Goal: Information Seeking & Learning: Learn about a topic

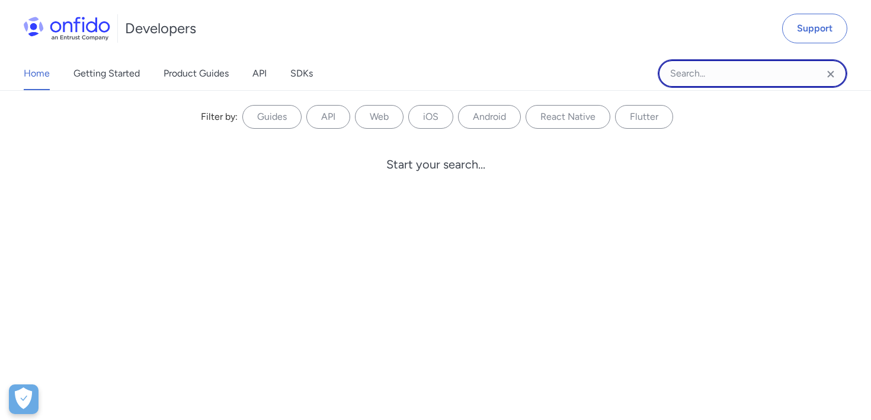
click at [689, 75] on input "Onfido search input field" at bounding box center [753, 73] width 190 height 28
type input "customization"
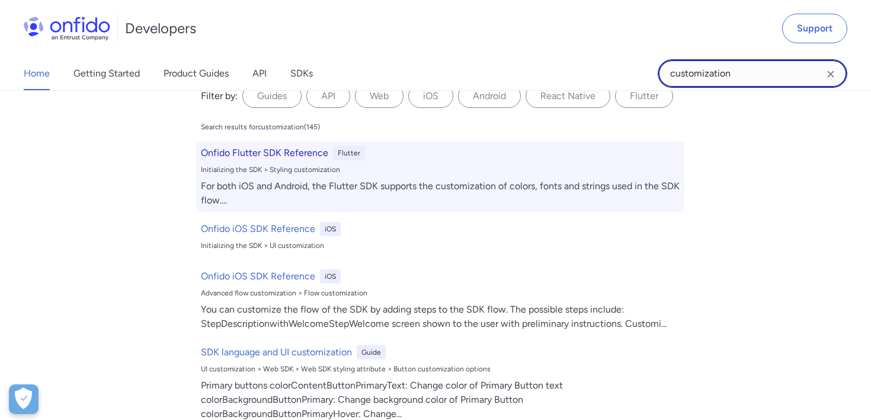
scroll to position [31, 0]
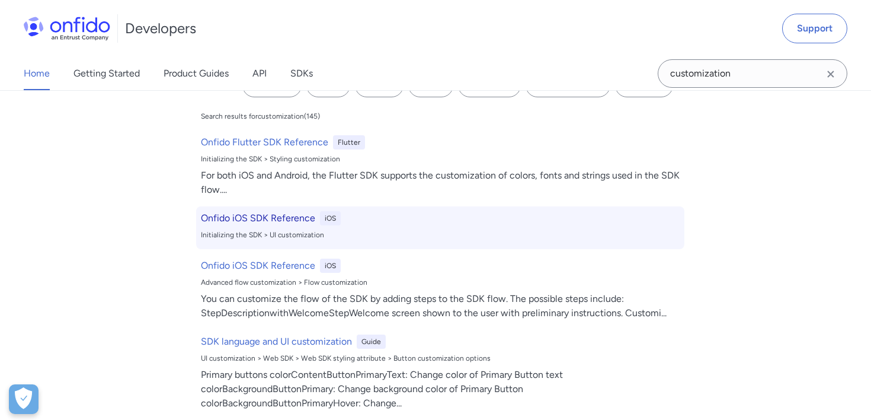
click at [366, 227] on div "Onfido iOS SDK Reference iOS Initializing the SDK > UI customization" at bounding box center [440, 227] width 488 height 43
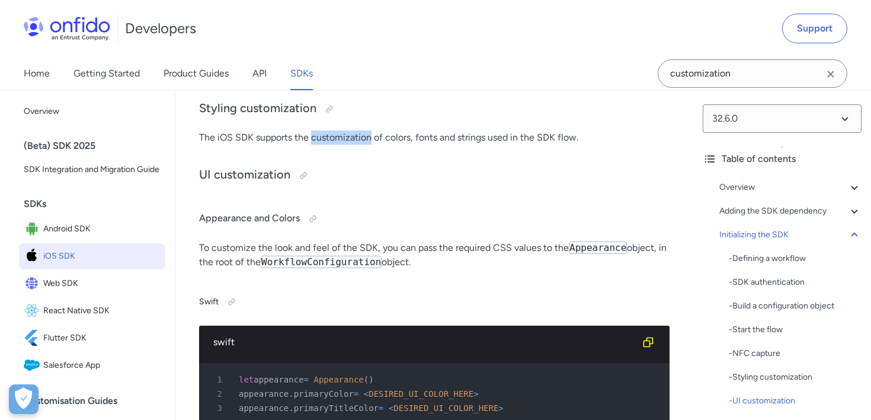
scroll to position [4955, 0]
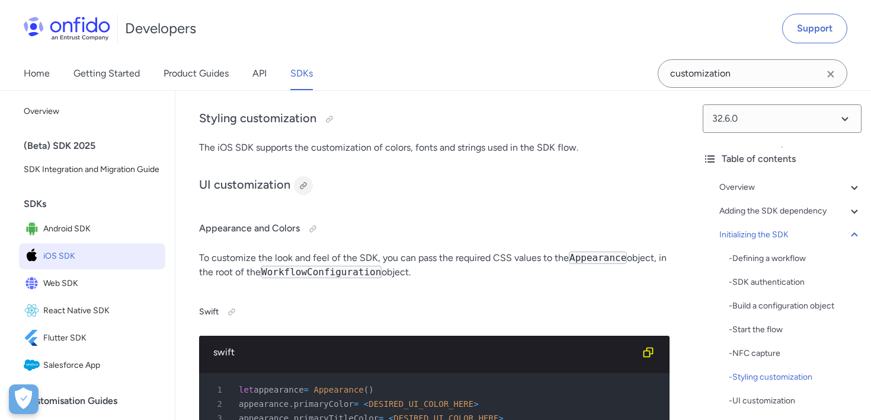
click at [300, 181] on div at bounding box center [303, 185] width 9 height 9
click at [309, 224] on div at bounding box center [312, 228] width 9 height 9
click at [302, 181] on div at bounding box center [303, 185] width 9 height 9
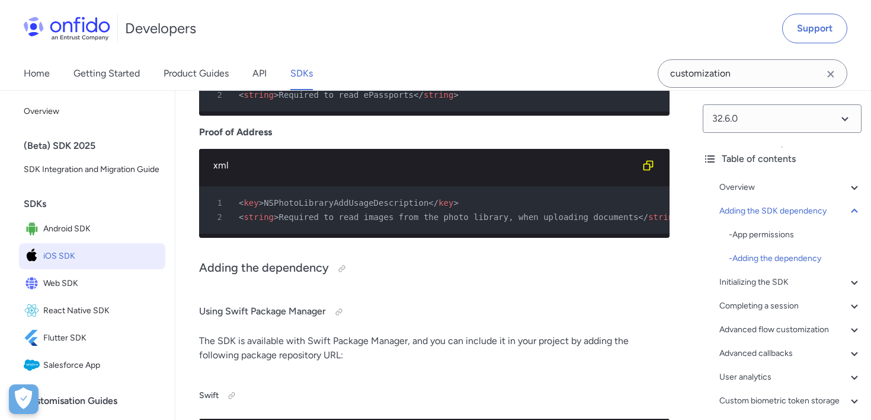
scroll to position [1482, 0]
